Goal: Transaction & Acquisition: Purchase product/service

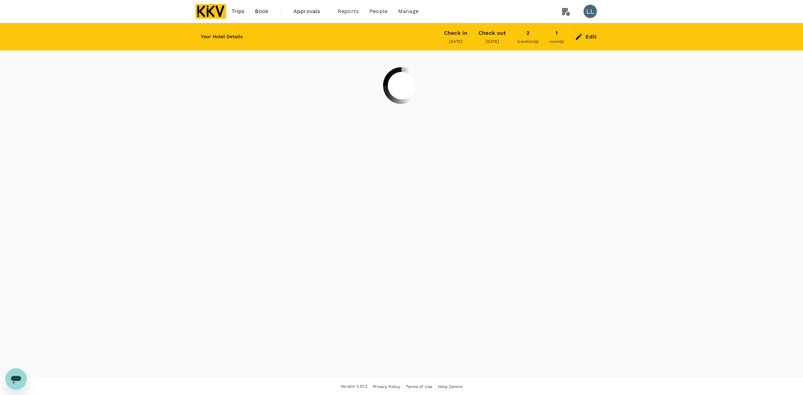
drag, startPoint x: 104, startPoint y: 122, endPoint x: 136, endPoint y: 98, distance: 39.2
click at [113, 116] on div "Your Hotel Details Check in 16 Sep 2025 Check out 22 Oct 2025 2 traveller(s) 1 …" at bounding box center [401, 200] width 803 height 355
click at [213, 9] on img at bounding box center [210, 11] width 31 height 15
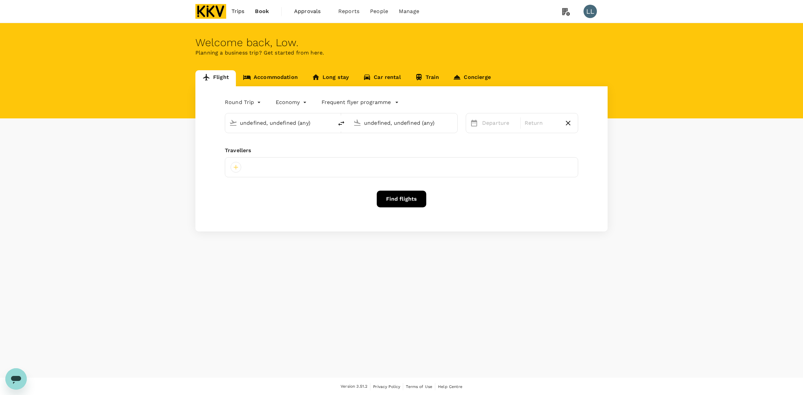
type input "Penang, Malaysia (any)"
type input "Kota Kinabalu Intl (BKI)"
type input "Penang, Malaysia (any)"
type input "Kota Kinabalu Intl (BKI)"
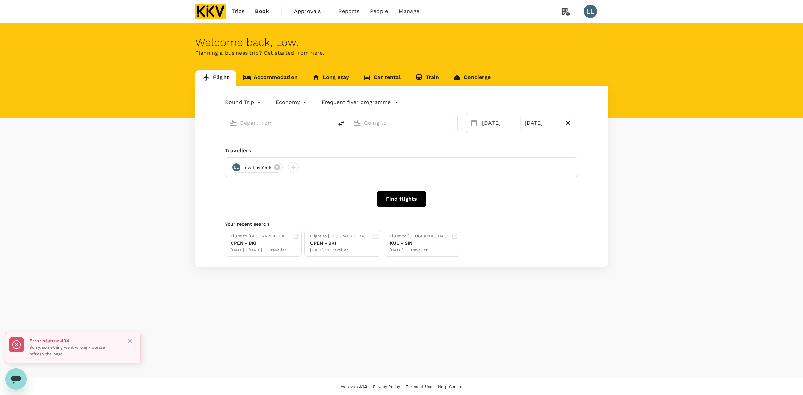
type input "Penang, Malaysia (any)"
type input "Kota Kinabalu Intl (BKI)"
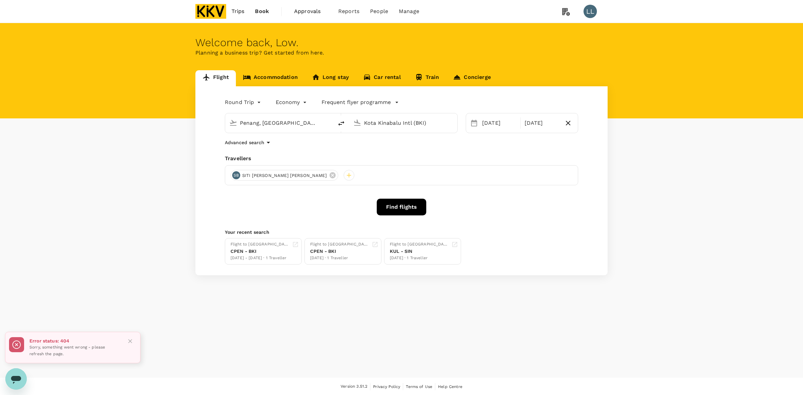
click at [659, 200] on div "Flight Accommodation Long stay Car rental Train Concierge Round Trip roundtrip …" at bounding box center [401, 172] width 803 height 205
click at [654, 166] on div "Flight Accommodation Long stay Car rental Train Concierge Round Trip roundtrip …" at bounding box center [401, 172] width 803 height 205
click at [255, 124] on input "Penang, Malaysia (any)" at bounding box center [279, 123] width 79 height 10
click at [250, 149] on p "Sultan Ismail Intl" at bounding box center [290, 149] width 118 height 7
type input "Sultan Ismail Intl (JHB)"
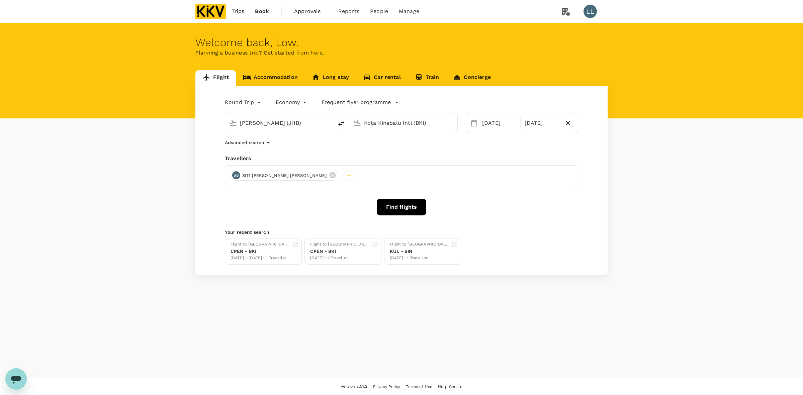
click at [376, 121] on input "Kota Kinabalu Intl (BKI)" at bounding box center [403, 123] width 79 height 10
click at [381, 143] on li "Kuala Lumpur Intl KUL" at bounding box center [409, 149] width 154 height 14
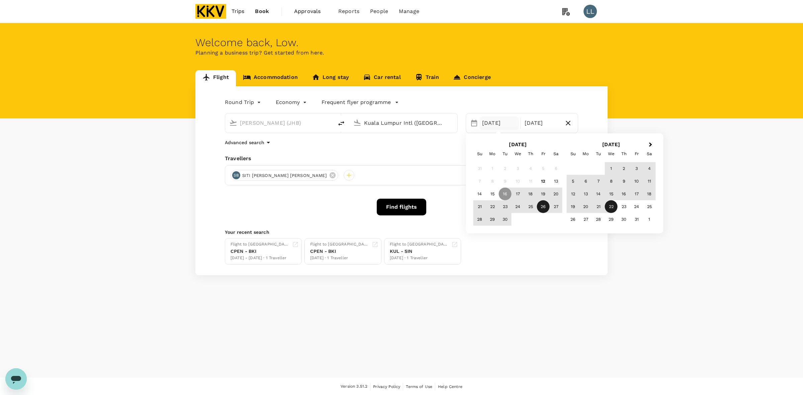
type input "Kuala Lumpur Intl (KUL)"
click at [540, 210] on div "26" at bounding box center [543, 207] width 13 height 13
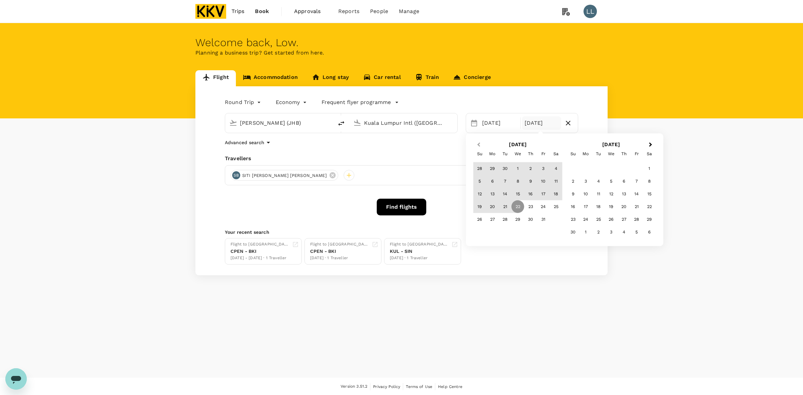
click at [479, 141] on button "Previous Month" at bounding box center [478, 145] width 11 height 11
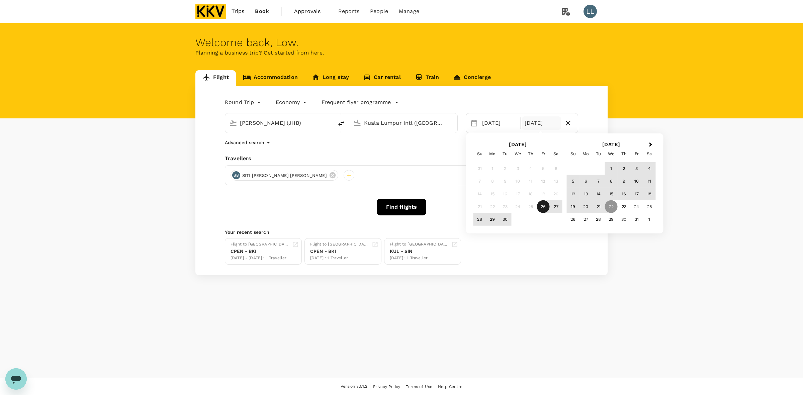
click at [545, 207] on div "26" at bounding box center [543, 207] width 13 height 13
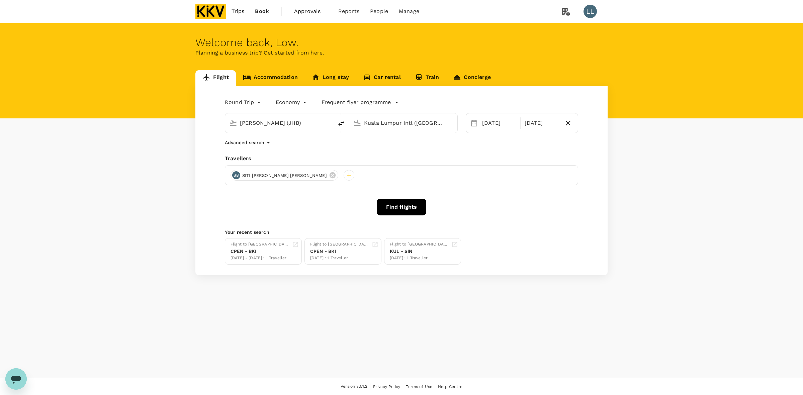
drag, startPoint x: 540, startPoint y: 215, endPoint x: 477, endPoint y: 191, distance: 67.0
click at [540, 215] on div "Find flights" at bounding box center [401, 207] width 353 height 17
click at [329, 174] on icon at bounding box center [332, 175] width 7 height 7
click at [238, 177] on div at bounding box center [236, 175] width 11 height 11
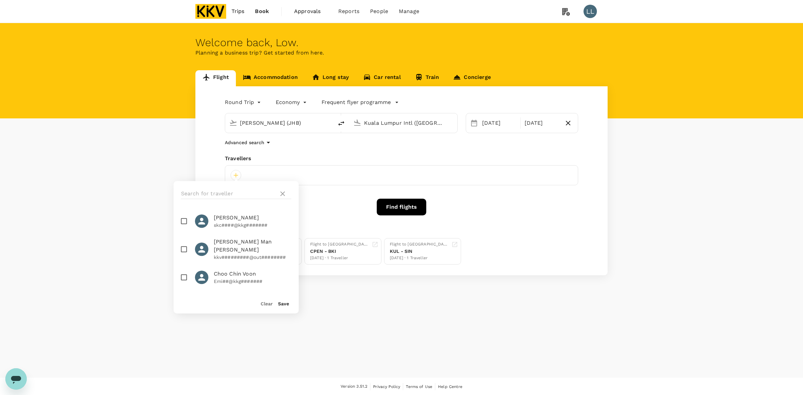
click at [183, 221] on input "checkbox" at bounding box center [184, 221] width 14 height 14
checkbox input "true"
click at [285, 307] on div "Save" at bounding box center [281, 300] width 16 height 13
click at [285, 303] on button "Save" at bounding box center [283, 303] width 11 height 5
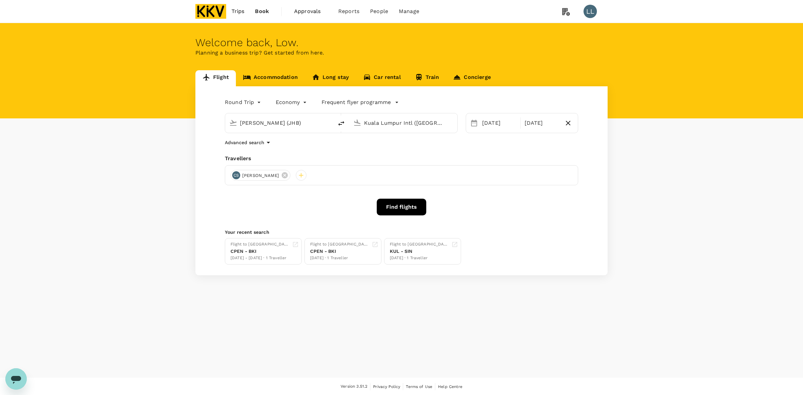
click at [383, 209] on button "Find flights" at bounding box center [402, 207] width 50 height 17
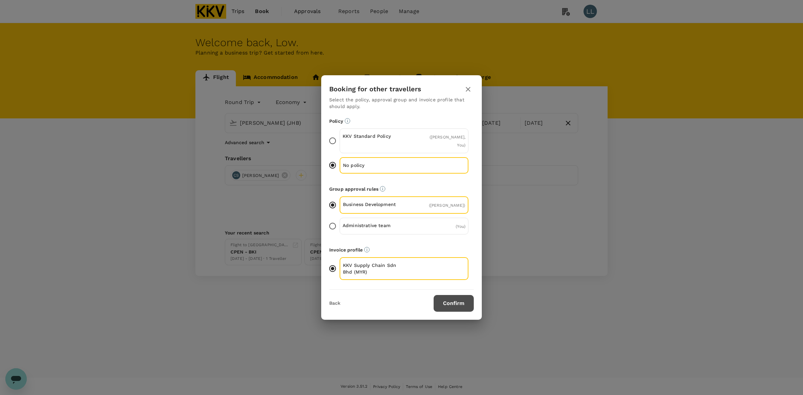
click at [449, 298] on button "Confirm" at bounding box center [454, 303] width 40 height 17
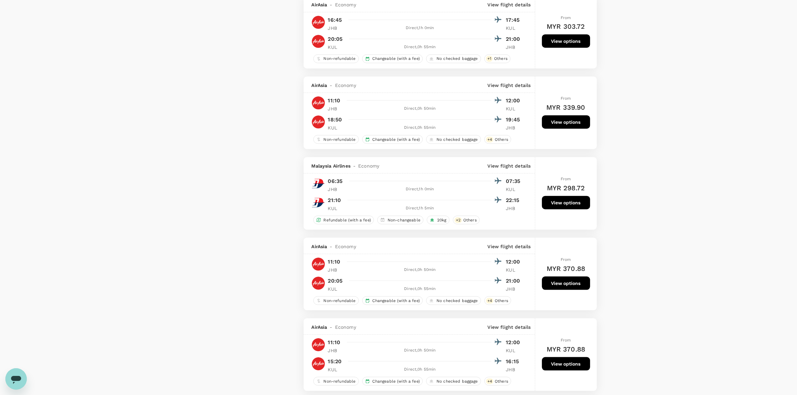
scroll to position [1088, 0]
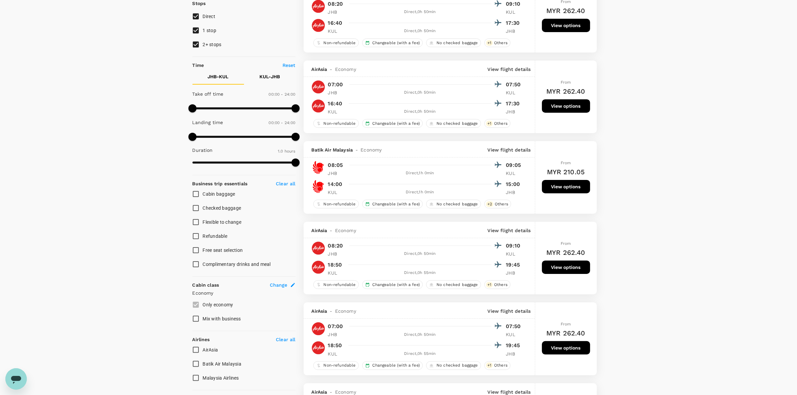
scroll to position [0, 0]
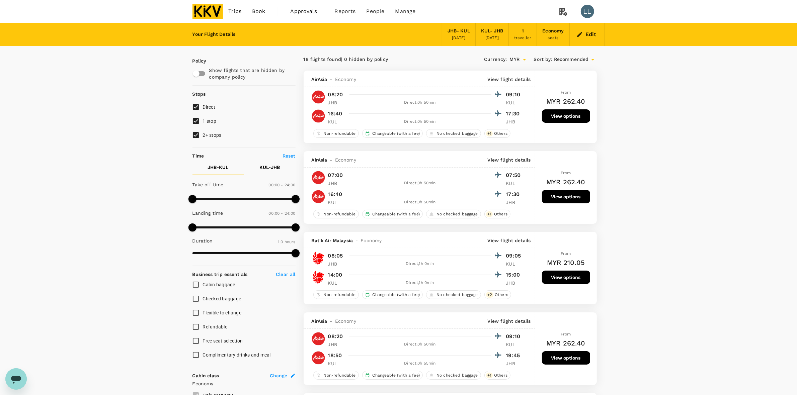
click at [583, 33] on icon "button" at bounding box center [579, 34] width 7 height 7
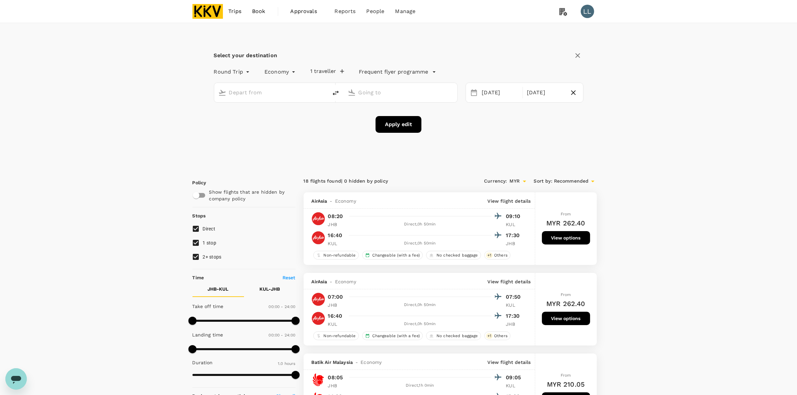
type input "Sultan Ismail Intl (JHB)"
type input "Kuala Lumpur Intl (KUL)"
click at [571, 92] on icon "button" at bounding box center [573, 93] width 8 height 8
type input "oneway"
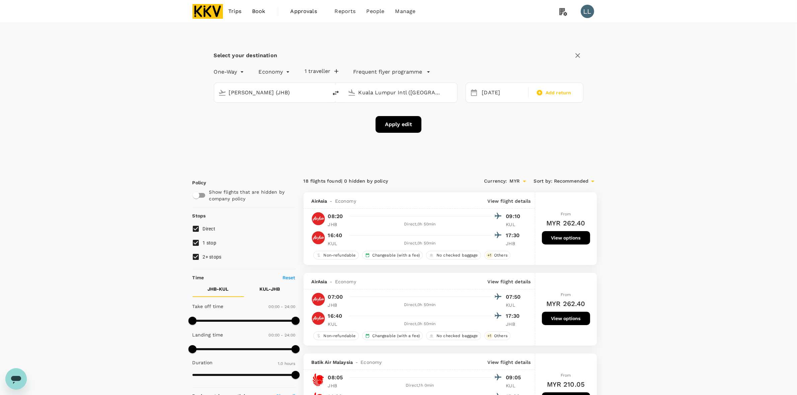
drag, startPoint x: 632, startPoint y: 148, endPoint x: 489, endPoint y: 141, distance: 143.1
click at [279, 156] on div "Select your destination One-Way oneway Economy economy 1 traveller Frequent fly…" at bounding box center [398, 95] width 412 height 145
click at [392, 126] on button "Apply edit" at bounding box center [399, 124] width 46 height 17
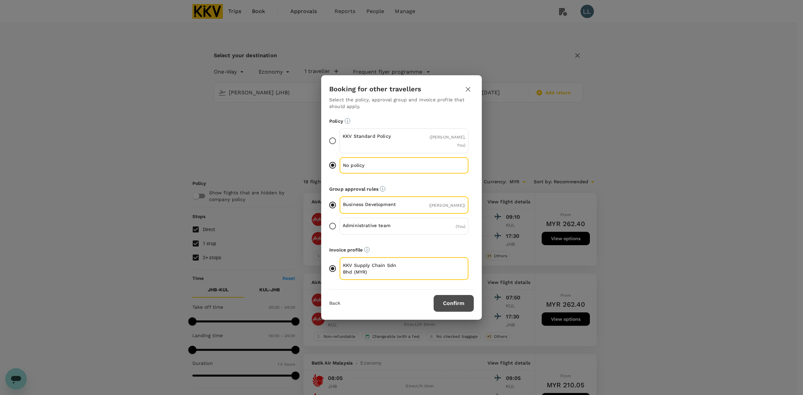
click at [459, 303] on button "Confirm" at bounding box center [454, 303] width 40 height 17
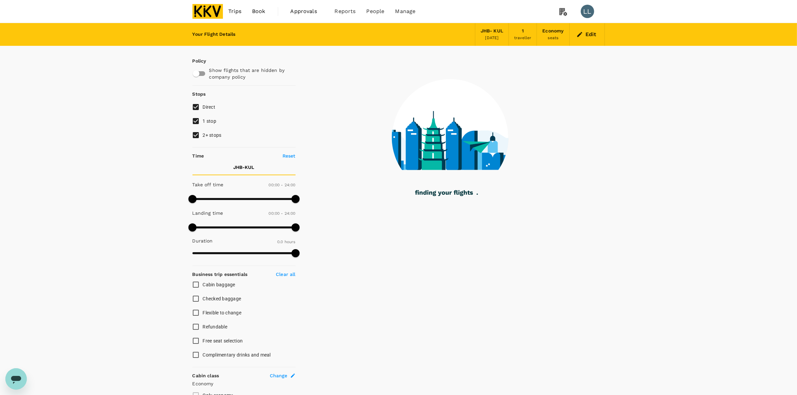
checkbox input "true"
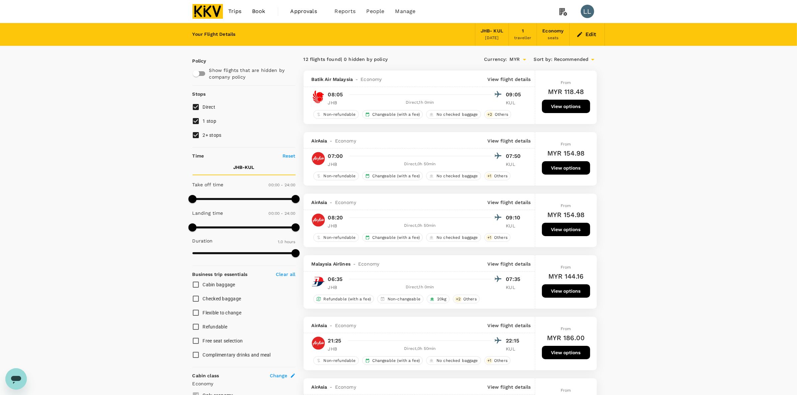
click at [571, 110] on button "View options" at bounding box center [566, 106] width 48 height 13
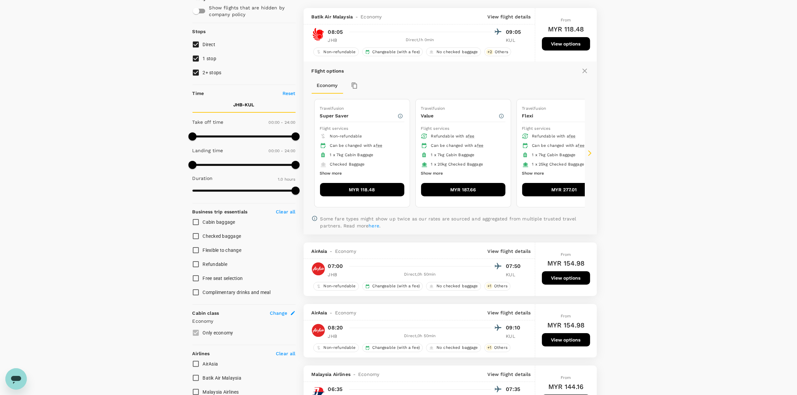
scroll to position [71, 0]
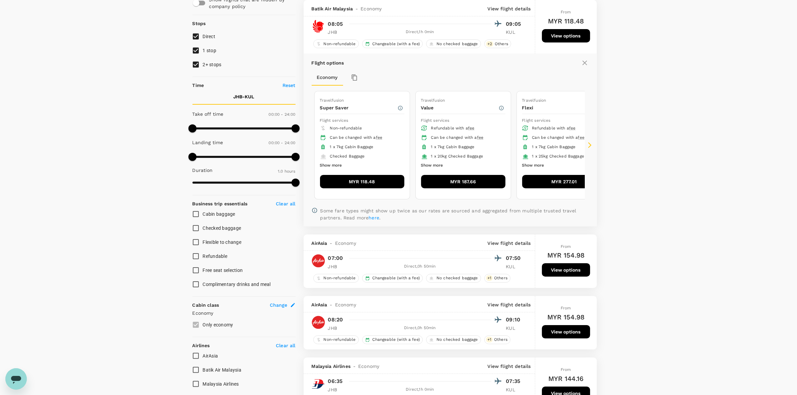
click at [385, 181] on button "MYR 118.48" at bounding box center [362, 181] width 84 height 13
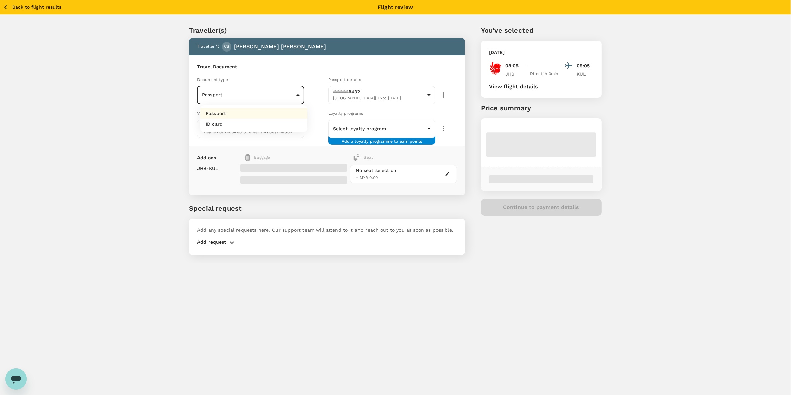
click at [273, 96] on body "Back to flight results Flight review Traveller(s) Traveller 1 : CS Cheng Shien …" at bounding box center [398, 206] width 797 height 413
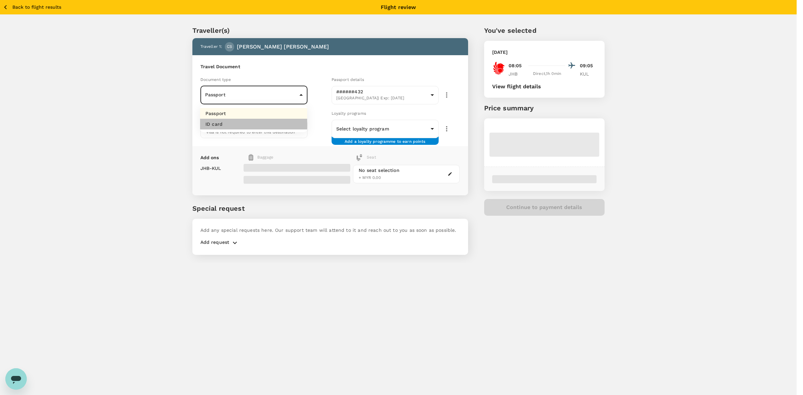
click at [244, 125] on li "ID card" at bounding box center [253, 124] width 107 height 11
type input "Id card"
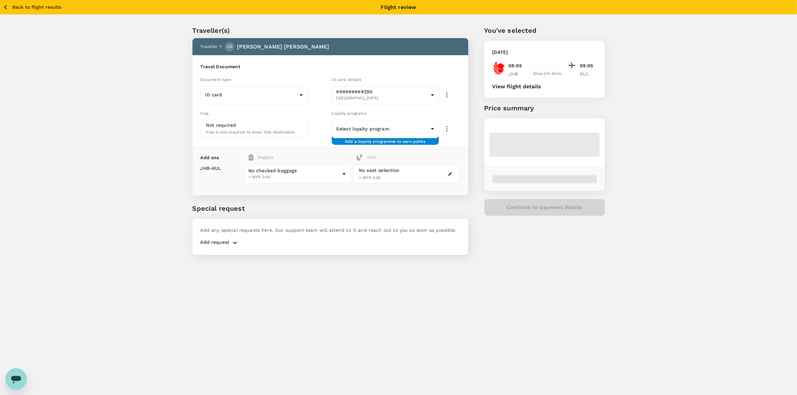
click at [668, 146] on div "Traveller(s) Traveller 1 : CS Cheng Shien Khei Travel Document Document type ID…" at bounding box center [398, 139] width 797 height 248
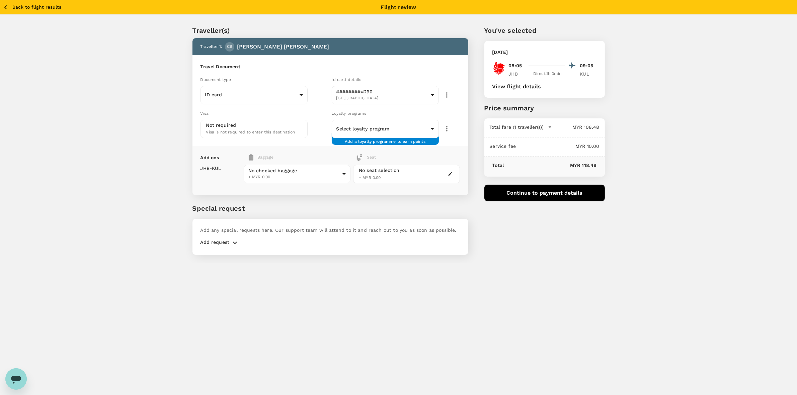
drag, startPoint x: 662, startPoint y: 148, endPoint x: 664, endPoint y: 151, distance: 3.6
click at [662, 151] on div "Traveller(s) Traveller 1 : CS Cheng Shien Khei Travel Document Document type ID…" at bounding box center [398, 139] width 797 height 248
click at [668, 133] on div "Traveller(s) Traveller 1 : CS Cheng Shien Khei Travel Document Document type ID…" at bounding box center [398, 139] width 797 height 248
click at [338, 206] on p "Special request" at bounding box center [330, 209] width 276 height 10
click at [551, 233] on div "You've selected Friday, 26 Sep 2025 08:05 09:05 JHB Direct , 1h 0min KUL View f…" at bounding box center [536, 136] width 137 height 254
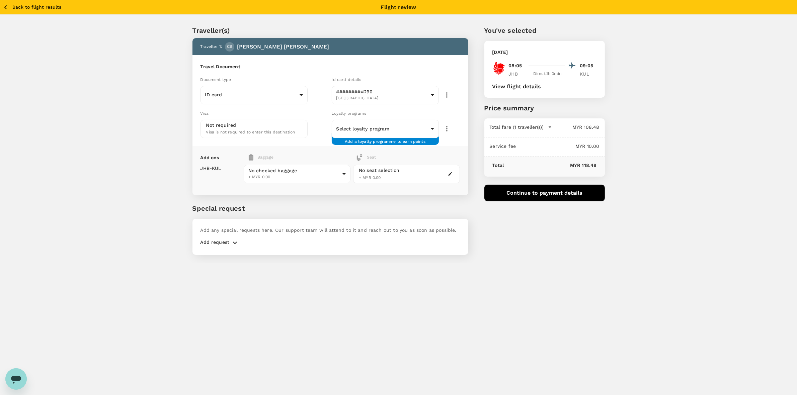
click at [654, 96] on div "Traveller(s) Traveller 1 : CS Cheng Shien Khei Travel Document Document type ID…" at bounding box center [398, 139] width 797 height 248
click at [663, 245] on div "Traveller(s) Traveller 1 : CS Cheng Shien Khei Travel Document Document type ID…" at bounding box center [398, 139] width 797 height 248
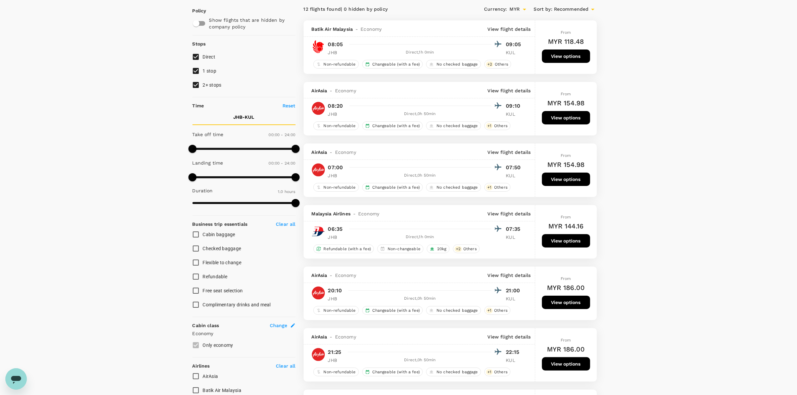
scroll to position [48, 0]
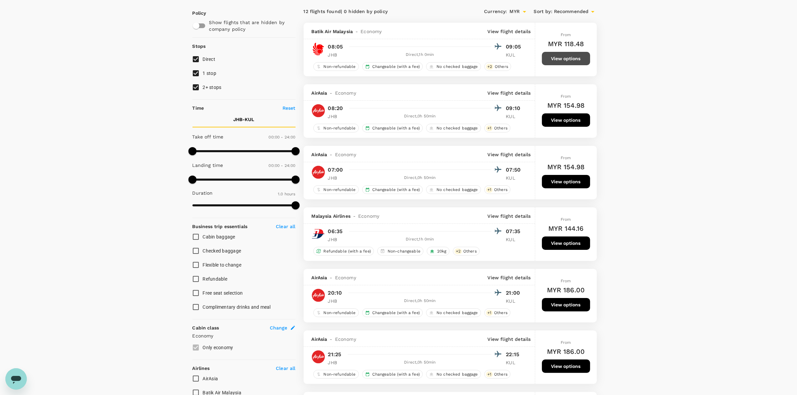
click at [550, 60] on button "View options" at bounding box center [566, 58] width 48 height 13
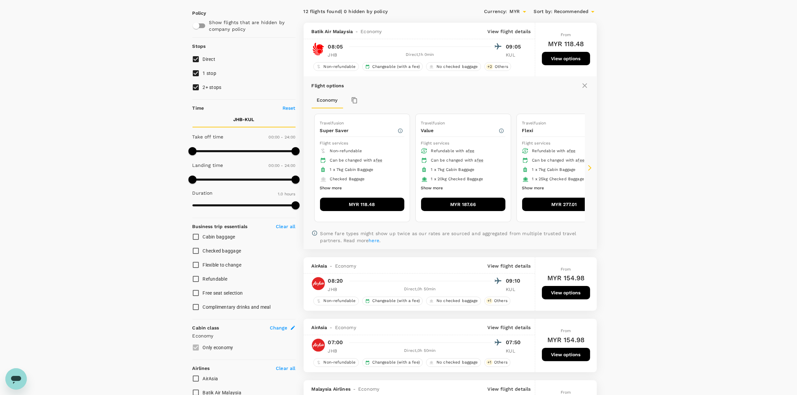
scroll to position [71, 0]
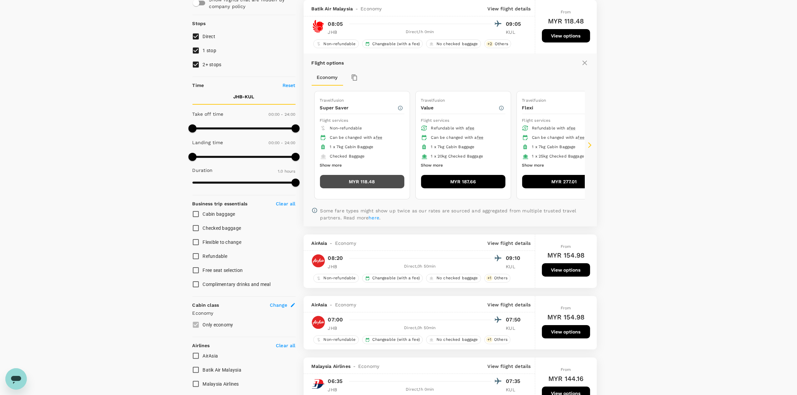
click at [365, 181] on button "MYR 118.48" at bounding box center [362, 181] width 84 height 13
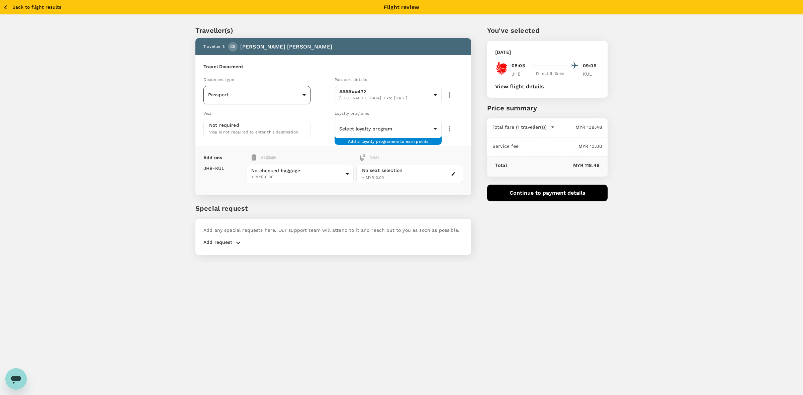
click at [280, 86] on body "Back to flight results Flight review Traveller(s) Traveller 1 : CS Cheng Shien …" at bounding box center [401, 206] width 803 height 413
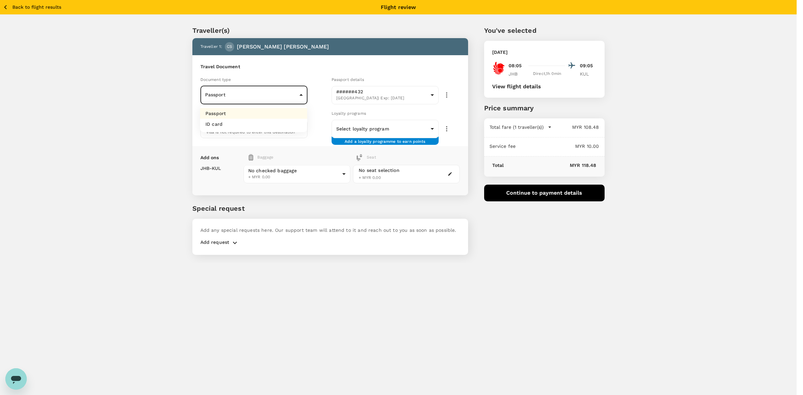
click at [263, 126] on li "ID card" at bounding box center [253, 124] width 107 height 11
type input "Id card"
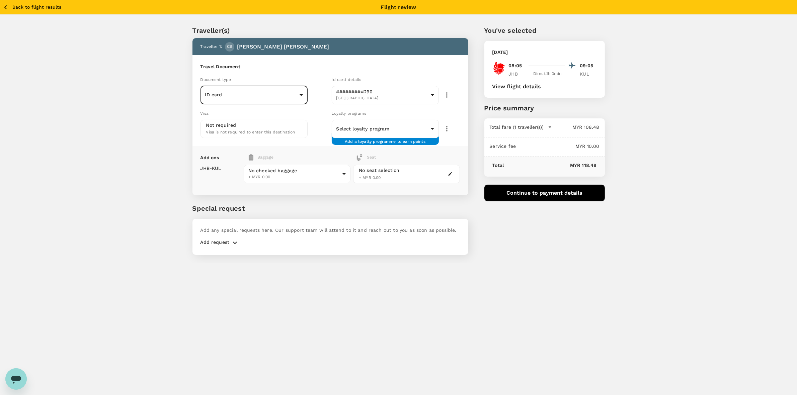
click at [672, 173] on div "Traveller(s) Traveller 1 : CS Cheng Shien Khei Travel Document Document type ID…" at bounding box center [398, 139] width 797 height 248
drag, startPoint x: 648, startPoint y: 82, endPoint x: 643, endPoint y: 153, distance: 71.1
click at [648, 82] on div "Traveller(s) Traveller 1 : CS Cheng Shien Khei Travel Document Document type ID…" at bounding box center [398, 139] width 797 height 248
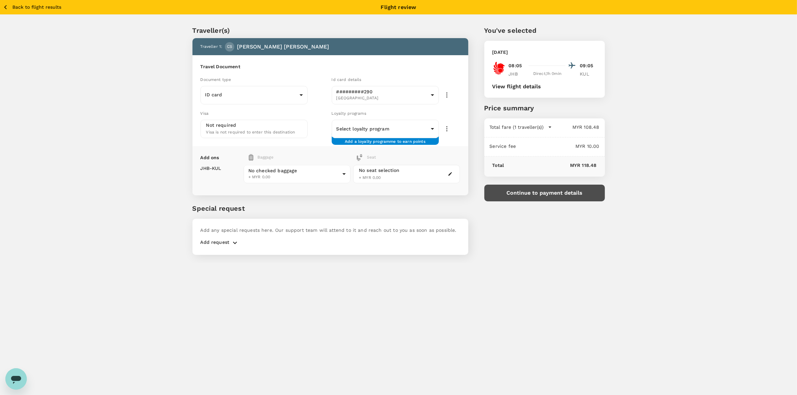
click at [532, 195] on button "Continue to payment details" at bounding box center [544, 193] width 121 height 17
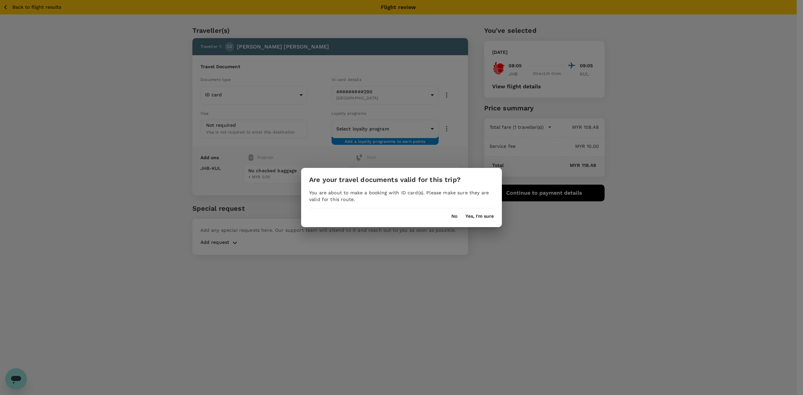
click at [480, 219] on div "Are your travel documents valid for this trip? You are about to make a booking …" at bounding box center [401, 197] width 201 height 59
click at [480, 216] on button "Yes, I'm sure" at bounding box center [480, 216] width 28 height 5
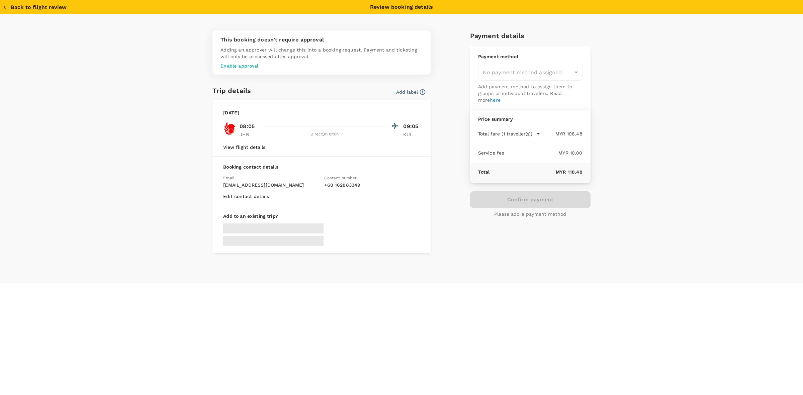
type input "9e431c6f-2823-4cc2-be3e-fbfab332714f"
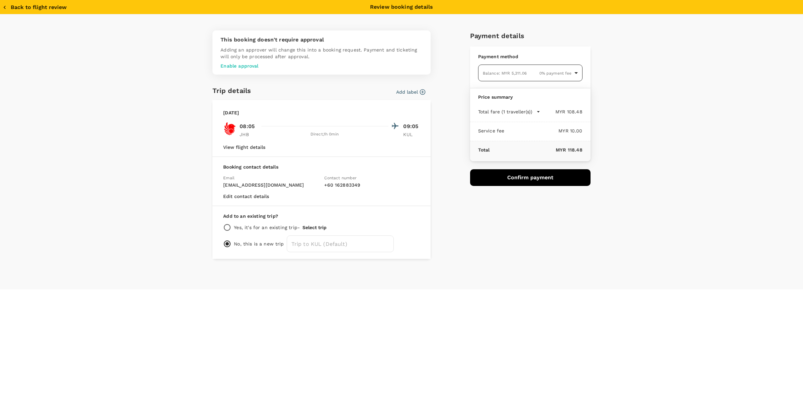
click at [533, 71] on body "Back to flight results Flight review Traveller(s) Traveller 1 : CS Cheng Shien …" at bounding box center [401, 206] width 803 height 413
drag, startPoint x: 558, startPoint y: 224, endPoint x: 557, endPoint y: 197, distance: 26.8
click at [558, 224] on div at bounding box center [401, 197] width 803 height 395
click at [545, 179] on button "Confirm payment" at bounding box center [530, 177] width 121 height 17
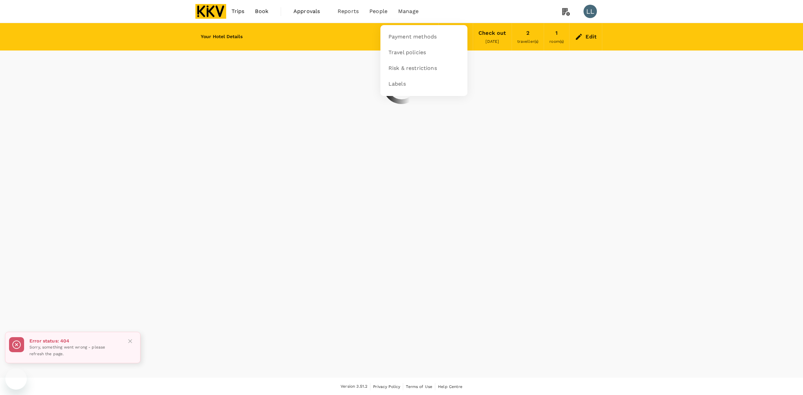
click at [408, 9] on span "Manage" at bounding box center [408, 11] width 20 height 8
click at [399, 36] on span "Payment methods" at bounding box center [413, 37] width 48 height 8
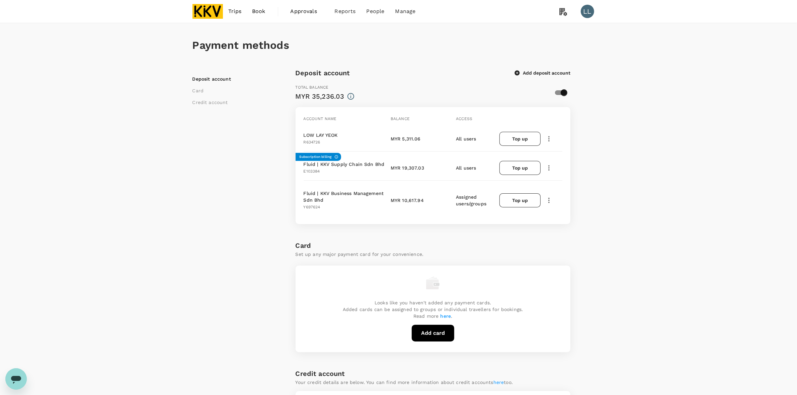
click at [553, 138] on button "button" at bounding box center [548, 138] width 11 height 11
click at [566, 182] on span "View transactions" at bounding box center [589, 184] width 80 height 8
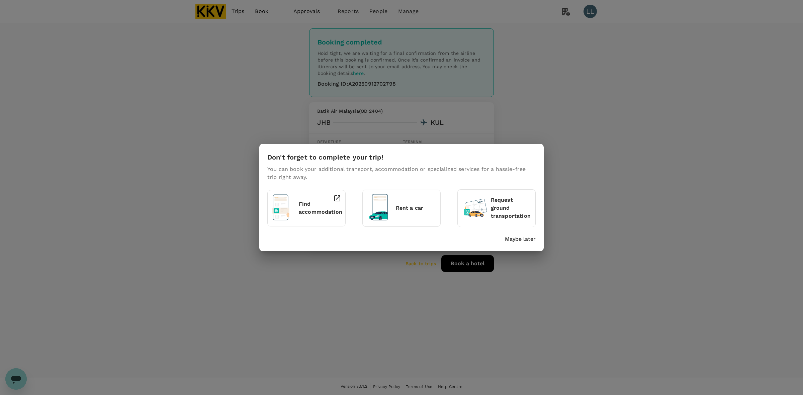
click at [513, 243] on p "Maybe later" at bounding box center [520, 239] width 31 height 8
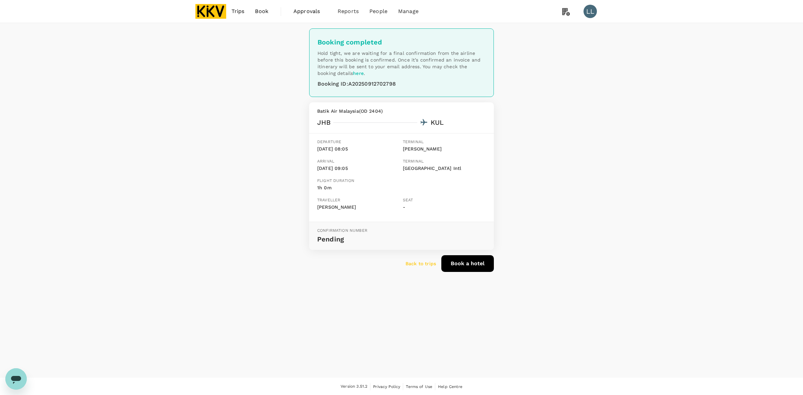
click at [427, 264] on p "Back to trips" at bounding box center [421, 263] width 30 height 7
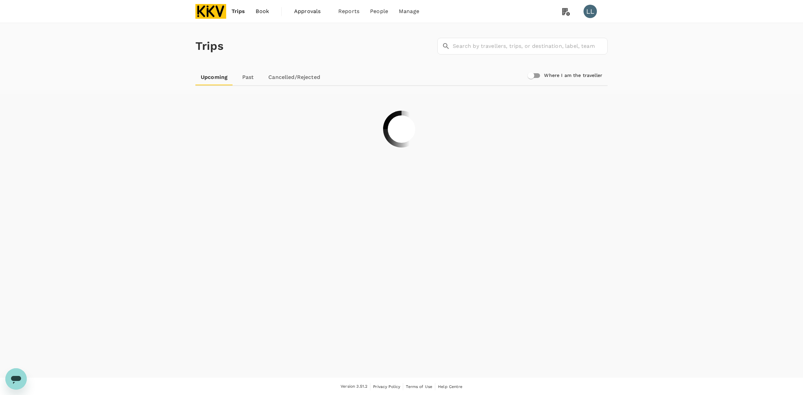
click at [215, 4] on img at bounding box center [210, 11] width 31 height 15
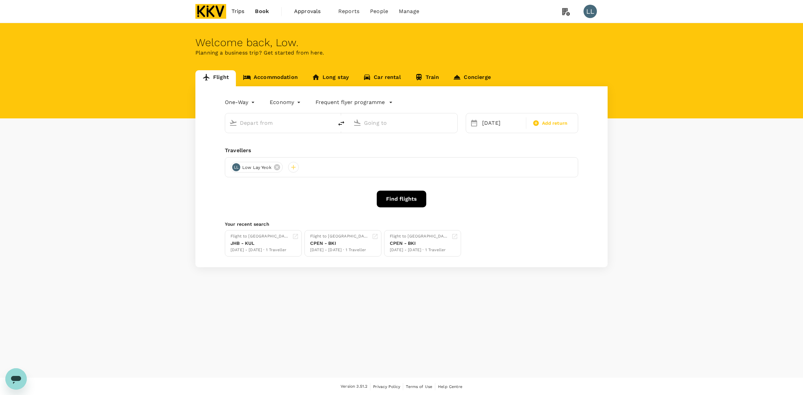
type input "Sultan Ismail Intl (JHB)"
type input "Kuala Lumpur Intl (KUL)"
type input "Sultan Ismail Intl (JHB)"
type input "Kuala Lumpur Intl (KUL)"
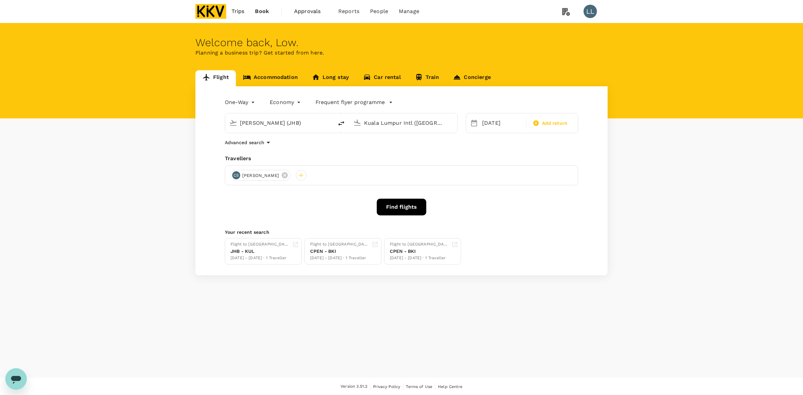
click at [345, 124] on icon "delete" at bounding box center [341, 124] width 8 height 8
type input "Kuala Lumpur Intl (KUL)"
type input "Sultan Ismail Intl (JHB)"
click at [387, 205] on button "Find flights" at bounding box center [402, 207] width 50 height 17
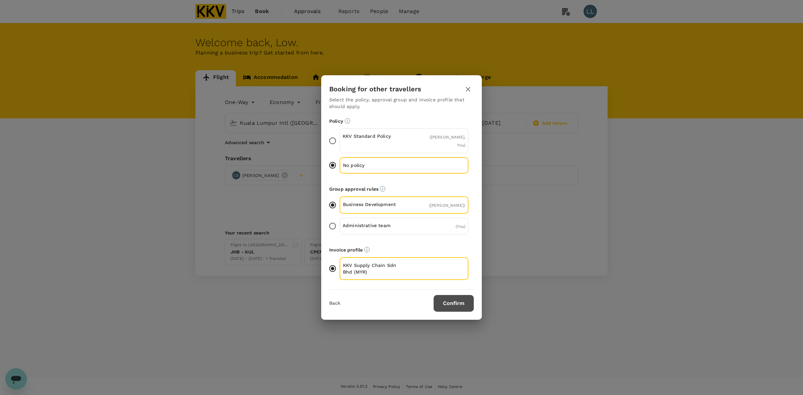
click at [445, 302] on button "Confirm" at bounding box center [454, 303] width 40 height 17
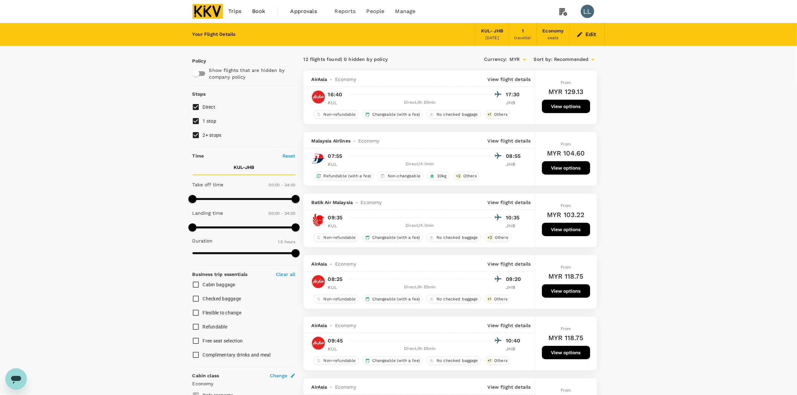
drag, startPoint x: 697, startPoint y: 161, endPoint x: 634, endPoint y: 179, distance: 65.7
click at [571, 103] on button "View options" at bounding box center [566, 106] width 48 height 13
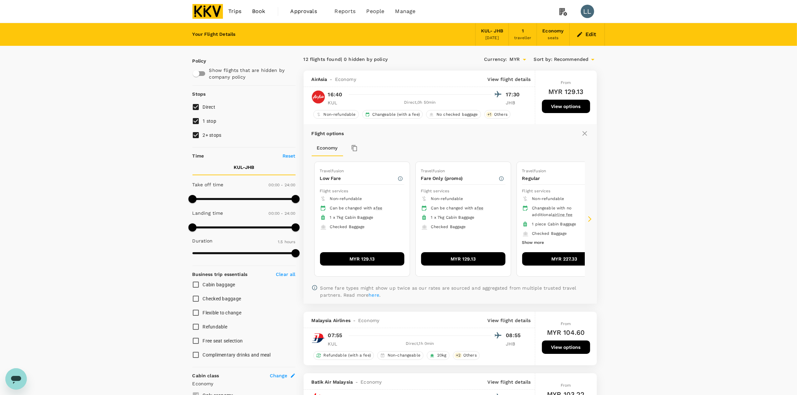
scroll to position [71, 0]
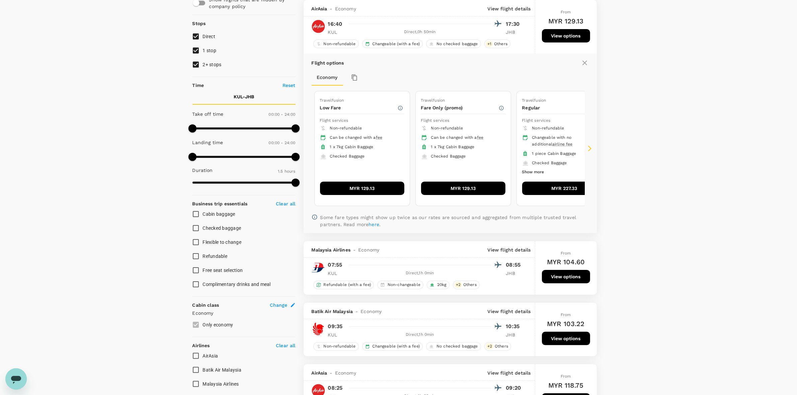
click at [369, 189] on button "MYR 129.13" at bounding box center [362, 188] width 84 height 13
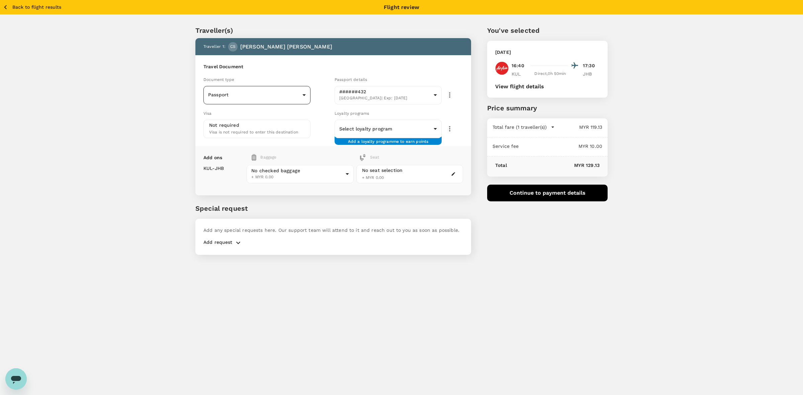
click at [243, 96] on body "Back to flight results Flight review Traveller(s) Traveller 1 : CS Cheng Shien …" at bounding box center [401, 206] width 803 height 413
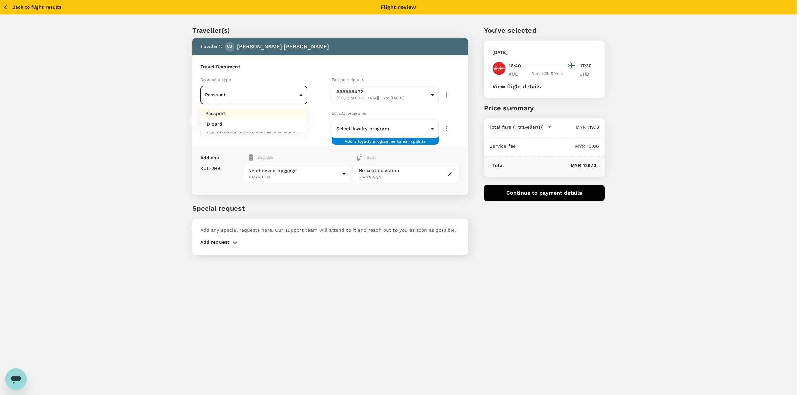
click at [234, 126] on li "ID card" at bounding box center [253, 124] width 107 height 11
type input "Id card"
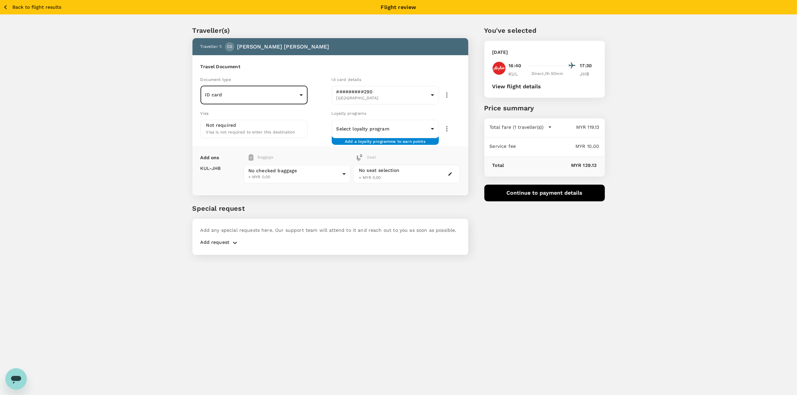
click at [502, 314] on div "Back to flight results Flight review Traveller(s) Traveller 1 : CS Cheng Shien …" at bounding box center [398, 197] width 797 height 395
click at [571, 270] on div "Back to flight results Flight review Traveller(s) Traveller 1 : CS Cheng Shien …" at bounding box center [398, 197] width 797 height 395
click at [556, 291] on div "Back to flight results Flight review Traveller(s) Traveller 1 : CS Cheng Shien …" at bounding box center [398, 197] width 797 height 395
click at [557, 292] on div "Back to flight results Flight review Traveller(s) Traveller 1 : CS Cheng Shien …" at bounding box center [398, 197] width 797 height 395
click at [556, 292] on div "Back to flight results Flight review Traveller(s) Traveller 1 : CS Cheng Shien …" at bounding box center [398, 197] width 797 height 395
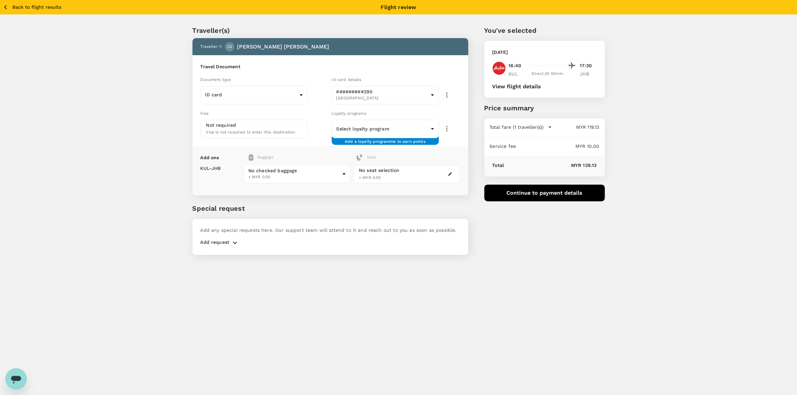
click at [538, 251] on div "You've selected Friday, 26 Sep 2025 16:40 17:30 KUL Direct , 0h 50min JHB View …" at bounding box center [536, 136] width 137 height 254
drag, startPoint x: 550, startPoint y: 252, endPoint x: 546, endPoint y: 248, distance: 5.2
click at [551, 251] on div "You've selected Friday, 26 Sep 2025 16:40 17:30 KUL Direct , 0h 50min JHB View …" at bounding box center [536, 136] width 137 height 254
click at [543, 191] on button "Continue to payment details" at bounding box center [544, 193] width 121 height 17
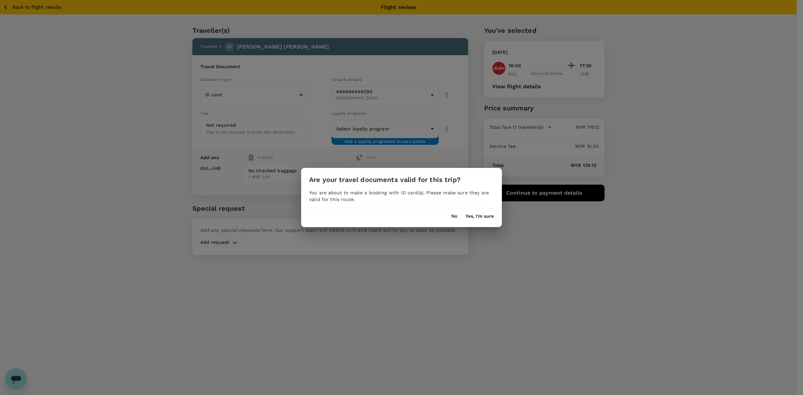
click at [474, 213] on div "No Yes, I'm sure" at bounding box center [401, 214] width 201 height 11
click at [472, 214] on button "Yes, I'm sure" at bounding box center [480, 216] width 28 height 5
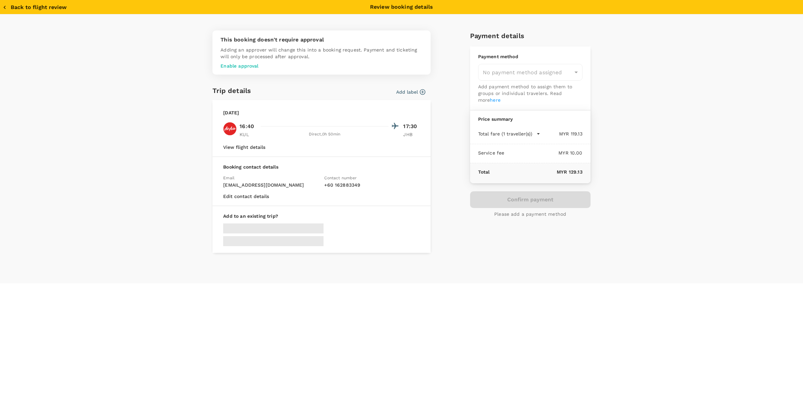
type input "9e431c6f-2823-4cc2-be3e-fbfab332714f"
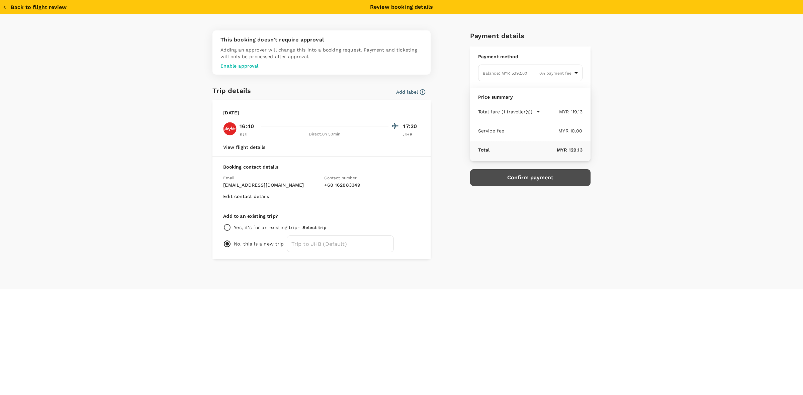
click at [520, 179] on button "Confirm payment" at bounding box center [530, 177] width 121 height 17
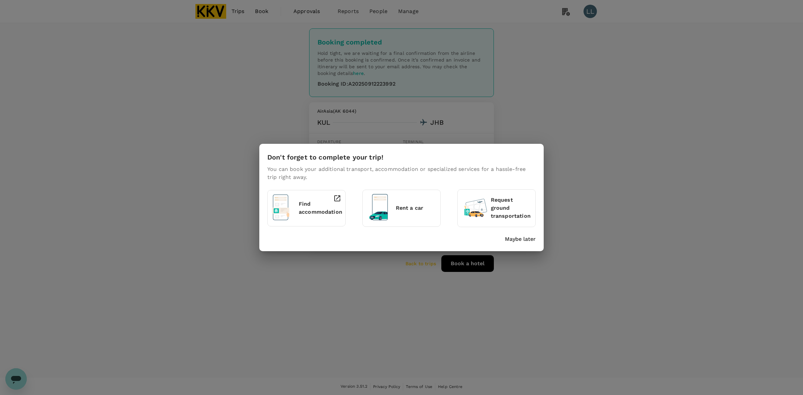
click at [522, 235] on p "Maybe later" at bounding box center [520, 239] width 31 height 8
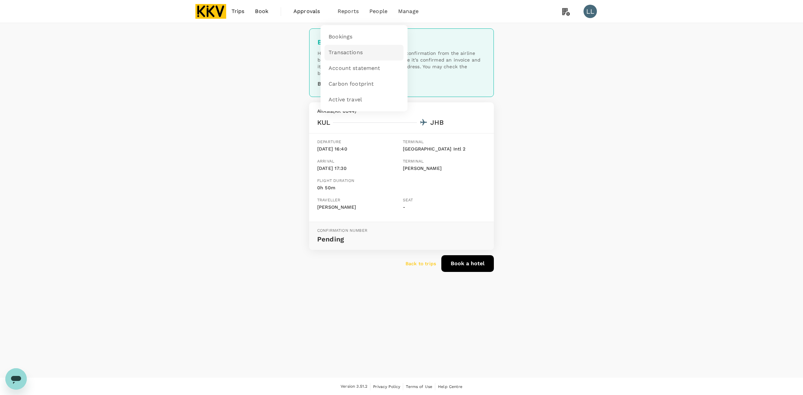
click at [347, 49] on span "Transactions" at bounding box center [346, 53] width 34 height 8
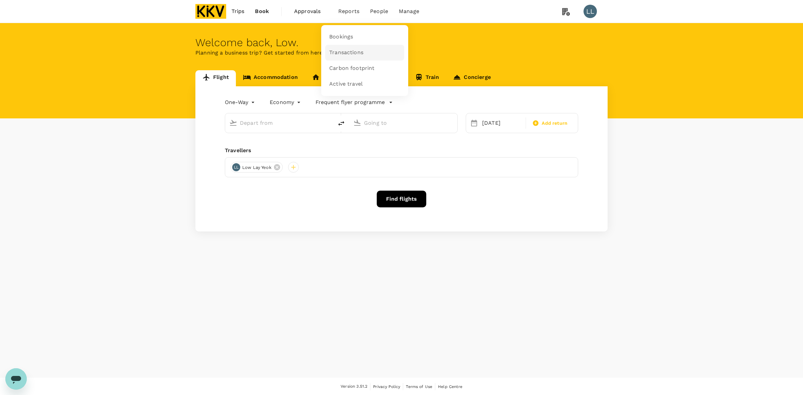
click at [342, 49] on span "Transactions" at bounding box center [346, 53] width 34 height 8
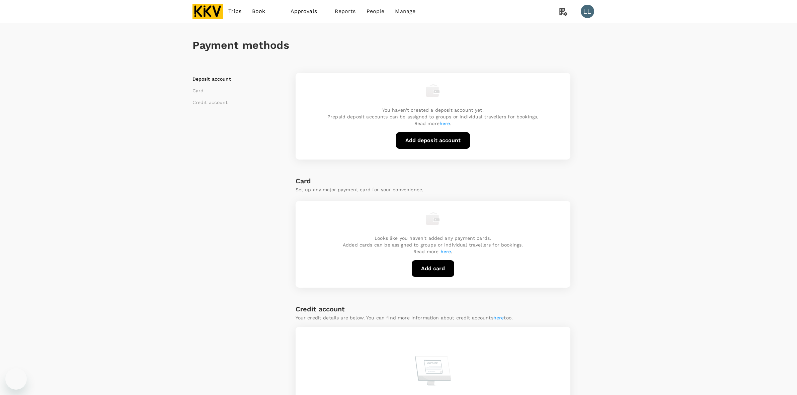
click at [652, 81] on div "Payment methods Deposit account Card Credit account You haven't created a depos…" at bounding box center [398, 251] width 797 height 457
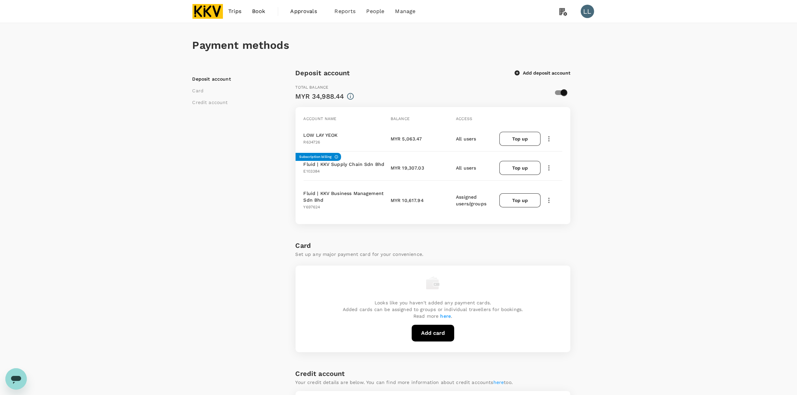
click at [663, 170] on div "Payment methods Deposit account Card Credit account Deposit account Add deposit…" at bounding box center [398, 315] width 797 height 585
click at [638, 161] on div "Payment methods Deposit account Card Credit account Deposit account Add deposit…" at bounding box center [398, 315] width 797 height 585
click at [639, 161] on div "Payment methods Deposit account Card Credit account Deposit account Add deposit…" at bounding box center [398, 315] width 797 height 585
drag, startPoint x: 644, startPoint y: 186, endPoint x: 627, endPoint y: 177, distance: 19.3
click at [644, 186] on div "Payment methods Deposit account Card Credit account Deposit account Add deposit…" at bounding box center [398, 315] width 797 height 585
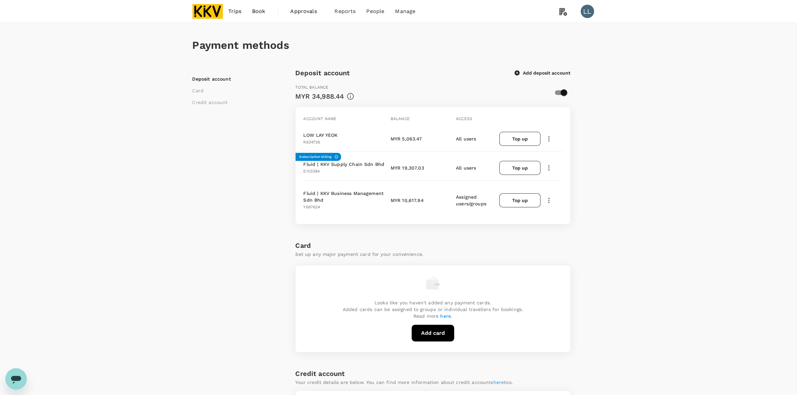
click at [551, 138] on icon "button" at bounding box center [549, 139] width 8 height 8
click at [574, 184] on span "View transactions" at bounding box center [589, 184] width 80 height 8
click at [649, 214] on div "Payment methods Deposit account Card Credit account Deposit account Add deposit…" at bounding box center [398, 315] width 797 height 585
click at [712, 190] on div "Payment methods Deposit account Card Credit account Deposit account Add deposit…" at bounding box center [398, 315] width 797 height 585
drag, startPoint x: 752, startPoint y: 177, endPoint x: 747, endPoint y: 175, distance: 5.7
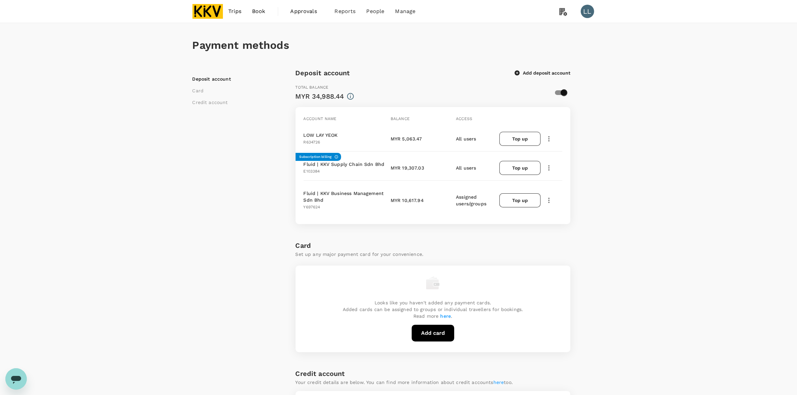
click at [749, 176] on div "Payment methods Deposit account Card Credit account Deposit account Add deposit…" at bounding box center [398, 315] width 797 height 585
click at [345, 50] on span "Transactions" at bounding box center [343, 53] width 34 height 8
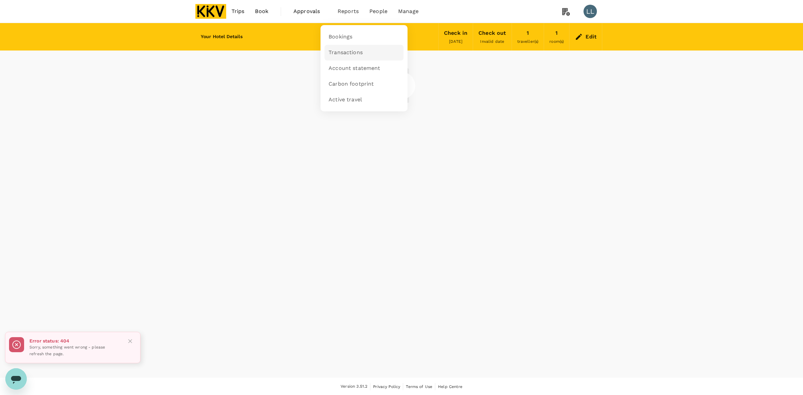
click at [350, 46] on link "Transactions" at bounding box center [364, 53] width 79 height 16
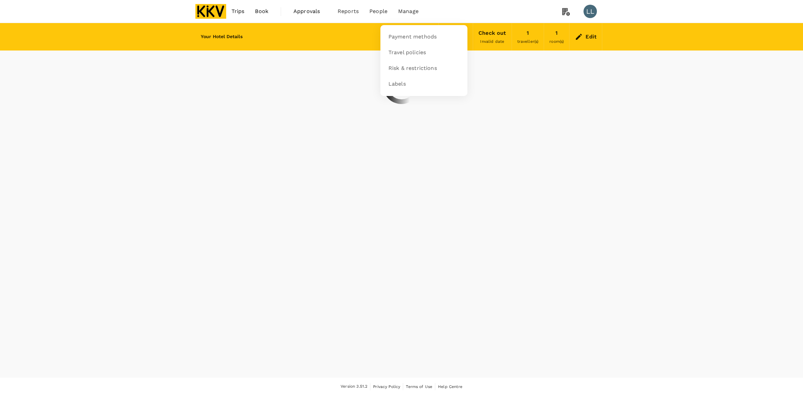
click at [406, 10] on span "Manage" at bounding box center [408, 11] width 20 height 8
click at [407, 32] on link "Payment methods" at bounding box center [424, 37] width 79 height 16
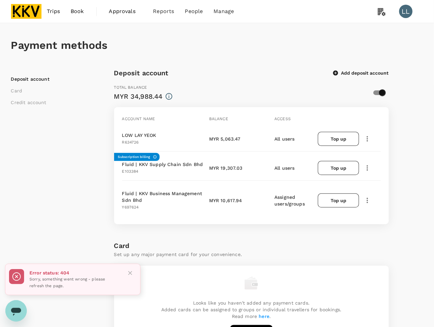
click at [215, 49] on h1 "Payment methods" at bounding box center [217, 45] width 412 height 12
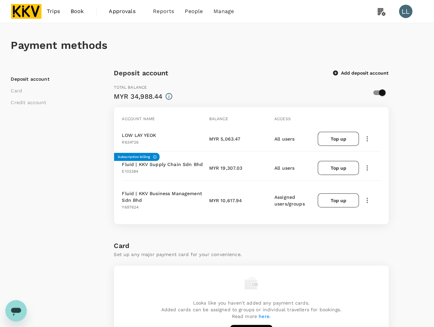
drag, startPoint x: 213, startPoint y: 48, endPoint x: 189, endPoint y: 48, distance: 23.4
click at [211, 48] on h1 "Payment methods" at bounding box center [217, 45] width 412 height 12
click at [200, 49] on h1 "Payment methods" at bounding box center [217, 45] width 412 height 12
click at [220, 75] on div "Deposit account Add deposit account" at bounding box center [251, 73] width 275 height 11
click at [249, 71] on div "Deposit account Add deposit account" at bounding box center [251, 73] width 275 height 11
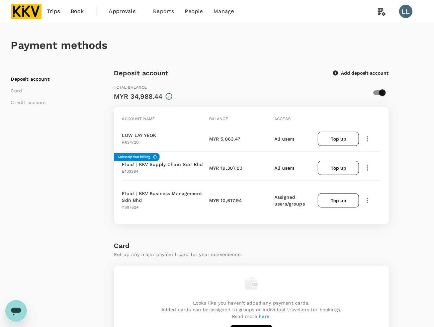
click at [249, 70] on div "Deposit account Add deposit account" at bounding box center [251, 73] width 275 height 11
click at [247, 79] on div "Total balance MYR 34,988.44" at bounding box center [236, 89] width 255 height 23
click at [245, 78] on div "Total balance MYR 34,988.44" at bounding box center [236, 89] width 255 height 23
click at [258, 56] on div "Payment methods" at bounding box center [217, 45] width 412 height 45
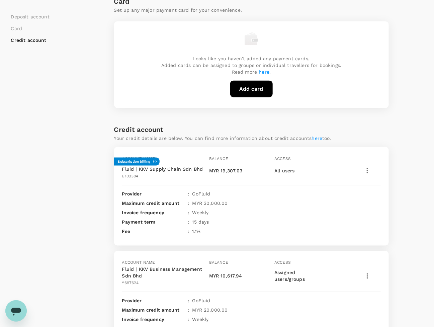
scroll to position [293, 0]
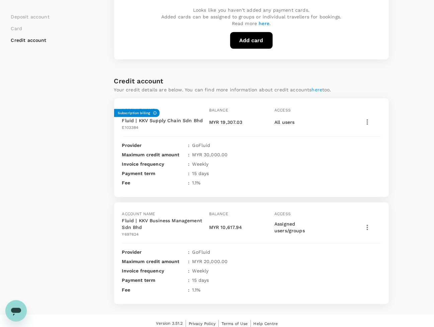
click at [405, 83] on div "Deposit account Card Credit account Deposit account Add deposit account Total b…" at bounding box center [217, 39] width 412 height 529
click at [414, 132] on div "Deposit account Card Credit account Deposit account Add deposit account Total b…" at bounding box center [217, 39] width 412 height 529
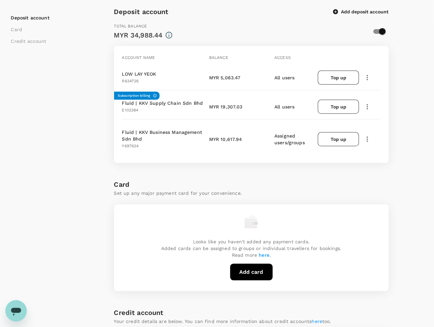
scroll to position [42, 0]
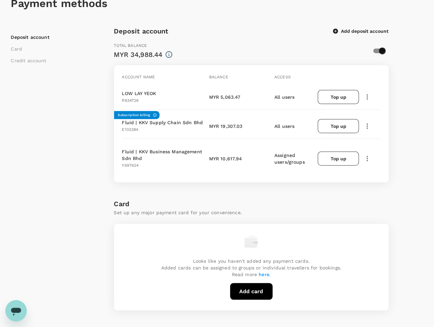
click at [66, 195] on div "Deposit account Card Credit account" at bounding box center [62, 290] width 103 height 529
click at [65, 195] on div "Deposit account Card Credit account" at bounding box center [62, 290] width 103 height 529
drag, startPoint x: 263, startPoint y: 17, endPoint x: 241, endPoint y: 19, distance: 22.1
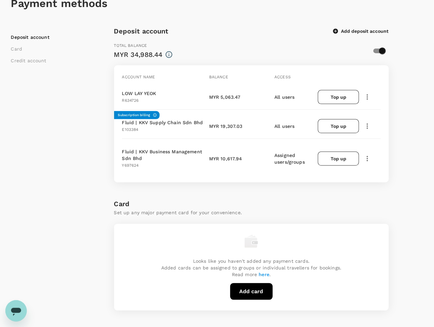
click at [261, 17] on div "Payment methods" at bounding box center [217, 3] width 412 height 45
click at [71, 121] on div "Deposit account Card Credit account" at bounding box center [62, 290] width 103 height 529
click at [61, 188] on div "Deposit account Card Credit account" at bounding box center [62, 290] width 103 height 529
click at [61, 183] on div "Deposit account Card Credit account" at bounding box center [62, 290] width 103 height 529
click at [56, 203] on div "Deposit account Card Credit account" at bounding box center [62, 290] width 103 height 529
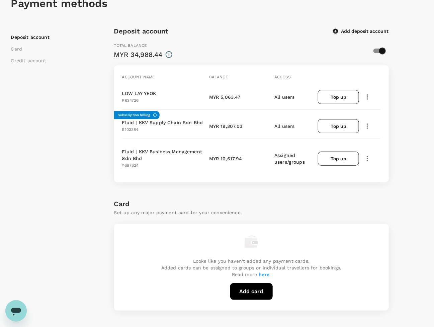
click at [56, 203] on div "Deposit account Card Credit account" at bounding box center [62, 290] width 103 height 529
click at [56, 205] on div "Deposit account Card Credit account" at bounding box center [62, 290] width 103 height 529
click at [416, 101] on div "Deposit account Card Credit account Deposit account Add deposit account Total b…" at bounding box center [217, 290] width 412 height 529
click at [427, 111] on div "Payment methods Deposit account Card Credit account Deposit account Add deposit…" at bounding box center [217, 268] width 428 height 574
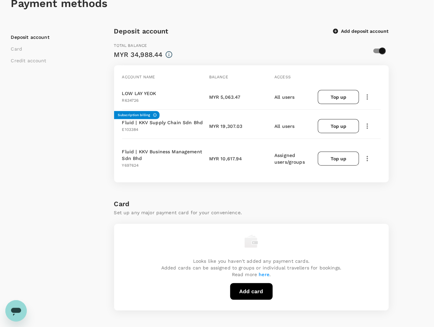
click at [426, 111] on div "Payment methods Deposit account Card Credit account Deposit account Add deposit…" at bounding box center [217, 268] width 428 height 574
click at [421, 132] on div "Deposit account Card Credit account Deposit account Add deposit account Total b…" at bounding box center [217, 290] width 412 height 529
click at [415, 114] on div "Deposit account Card Credit account Deposit account Add deposit account Total b…" at bounding box center [217, 290] width 412 height 529
click at [415, 140] on div "Deposit account Card Credit account Deposit account Add deposit account Total b…" at bounding box center [217, 290] width 412 height 529
click at [411, 88] on div "Deposit account Card Credit account Deposit account Add deposit account Total b…" at bounding box center [217, 290] width 412 height 529
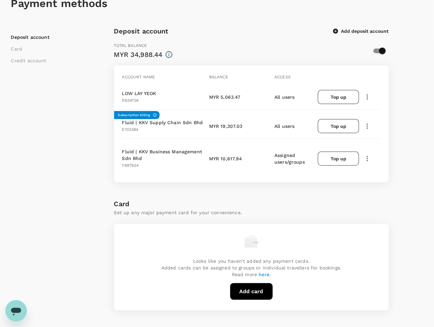
drag, startPoint x: 415, startPoint y: 171, endPoint x: 397, endPoint y: 85, distance: 87.6
click at [416, 172] on div "Deposit account Card Credit account Deposit account Add deposit account Total b…" at bounding box center [217, 290] width 412 height 529
click at [399, 90] on div "Deposit account Card Credit account Deposit account Add deposit account Total b…" at bounding box center [217, 290] width 412 height 529
click at [412, 80] on div "Deposit account Card Credit account Deposit account Add deposit account Total b…" at bounding box center [217, 290] width 412 height 529
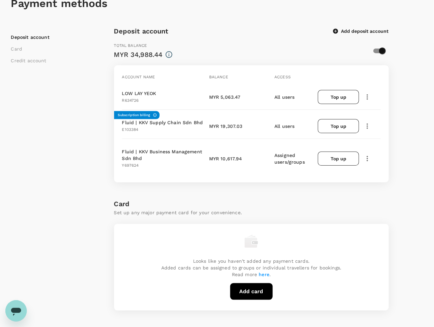
click at [69, 151] on div "Deposit account Card Credit account" at bounding box center [62, 290] width 103 height 529
drag, startPoint x: 53, startPoint y: 110, endPoint x: 54, endPoint y: 160, distance: 49.9
click at [52, 114] on div "Deposit account Card Credit account" at bounding box center [62, 290] width 103 height 529
click at [58, 165] on div "Deposit account Card Credit account" at bounding box center [62, 290] width 103 height 529
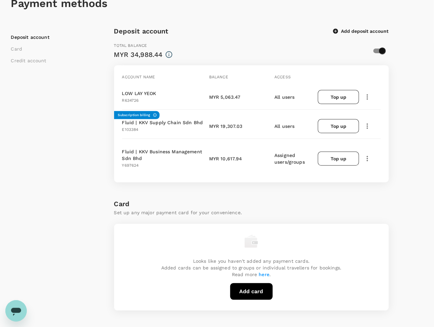
drag, startPoint x: 53, startPoint y: 106, endPoint x: 58, endPoint y: 151, distance: 45.8
click at [53, 105] on div "Deposit account Card Credit account" at bounding box center [62, 290] width 103 height 529
click at [59, 154] on div "Deposit account Card Credit account" at bounding box center [62, 290] width 103 height 529
click at [59, 155] on div "Deposit account Card Credit account" at bounding box center [62, 290] width 103 height 529
click at [407, 125] on div "Deposit account Card Credit account Deposit account Add deposit account Total b…" at bounding box center [217, 290] width 412 height 529
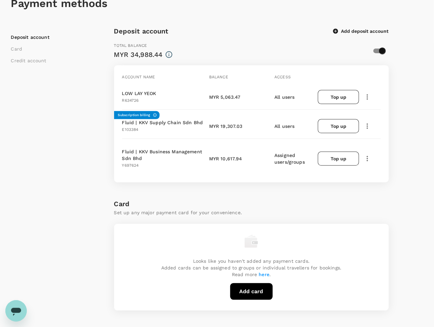
drag, startPoint x: 50, startPoint y: 134, endPoint x: 189, endPoint y: 12, distance: 185.5
click at [52, 133] on div "Deposit account Card Credit account" at bounding box center [62, 290] width 103 height 529
